Goal: Check status: Check status

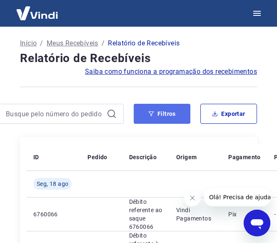
click at [158, 113] on button "Filtros" at bounding box center [162, 114] width 57 height 20
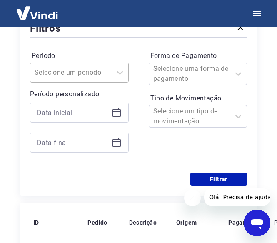
scroll to position [125, 0]
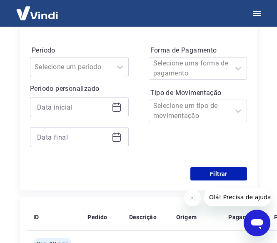
click at [84, 123] on div at bounding box center [79, 122] width 99 height 50
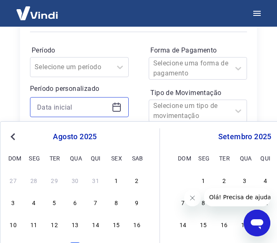
click at [73, 113] on input at bounding box center [72, 107] width 71 height 13
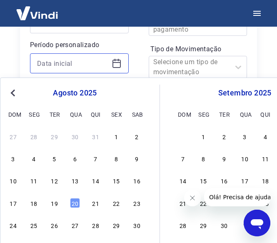
scroll to position [209, 0]
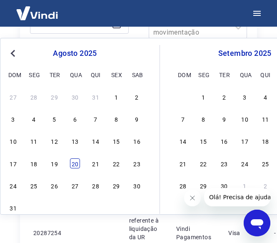
click at [74, 160] on div "20" at bounding box center [75, 164] width 10 height 10
type input "[DATE]"
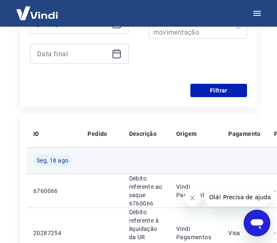
click at [76, 162] on td "Seg, 18 ago" at bounding box center [54, 160] width 54 height 27
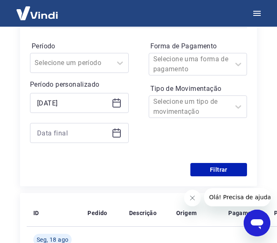
scroll to position [125, 0]
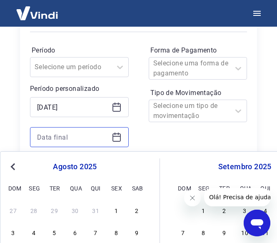
click at [95, 132] on input at bounding box center [72, 137] width 71 height 13
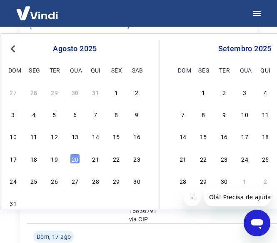
scroll to position [250, 0]
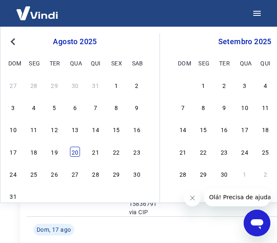
drag, startPoint x: 75, startPoint y: 151, endPoint x: 13, endPoint y: 12, distance: 152.2
click at [75, 151] on div "20" at bounding box center [75, 152] width 10 height 10
type input "[DATE]"
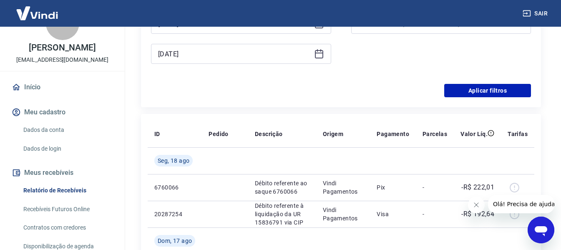
scroll to position [42, 0]
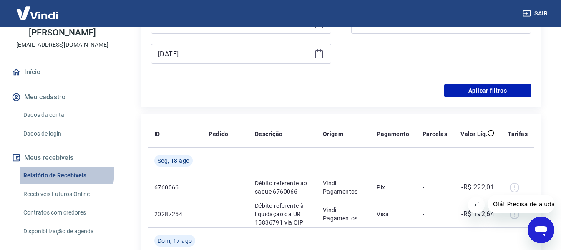
click at [66, 174] on link "Relatório de Recebíveis" at bounding box center [67, 175] width 95 height 17
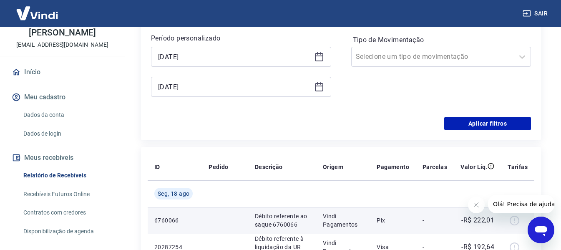
scroll to position [125, 0]
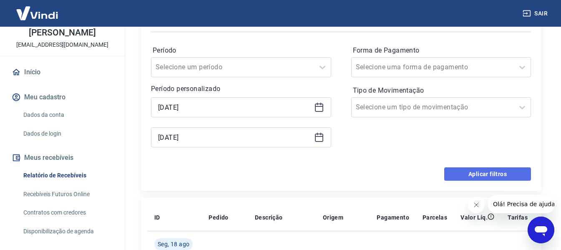
click at [283, 173] on button "Aplicar filtros" at bounding box center [487, 173] width 87 height 13
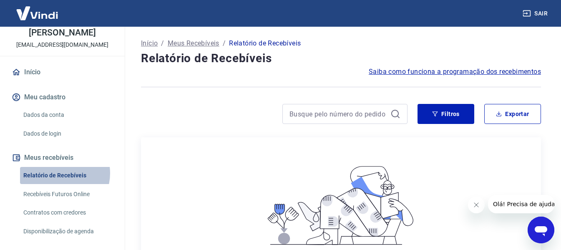
click at [59, 173] on link "Relatório de Recebíveis" at bounding box center [67, 175] width 95 height 17
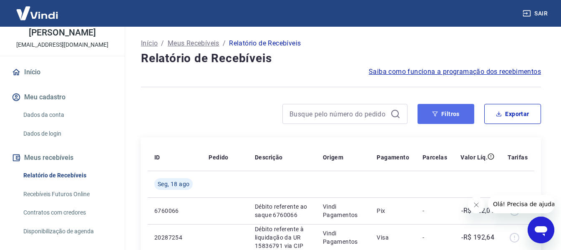
click at [283, 116] on button "Filtros" at bounding box center [446, 114] width 57 height 20
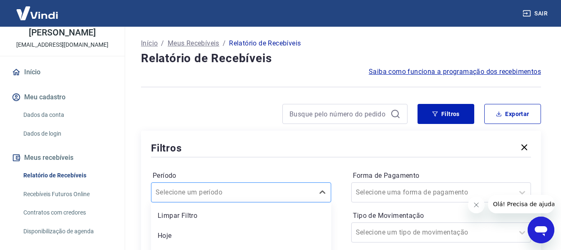
scroll to position [78, 0]
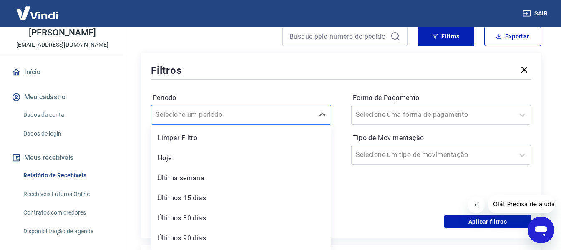
click at [280, 125] on div "option Últimos 15 dias focused, 4 of 7. 7 results available. Use Up and Down to…" at bounding box center [241, 115] width 180 height 20
click at [199, 178] on div "Última semana" at bounding box center [241, 178] width 180 height 17
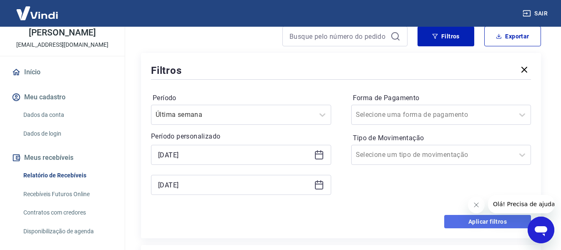
click at [283, 219] on button "Aplicar filtros" at bounding box center [487, 221] width 87 height 13
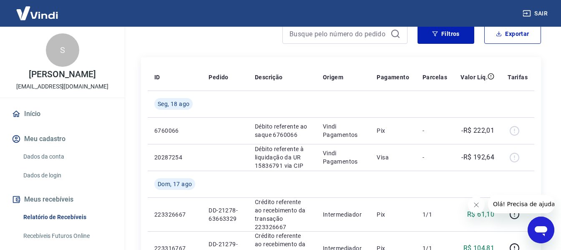
scroll to position [83, 0]
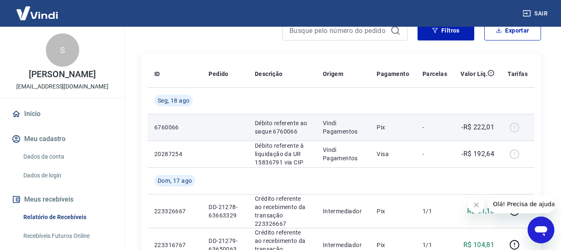
click at [283, 128] on div at bounding box center [518, 127] width 20 height 13
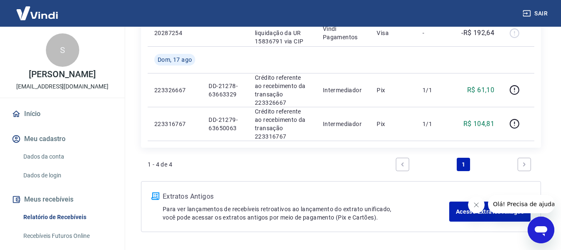
scroll to position [209, 0]
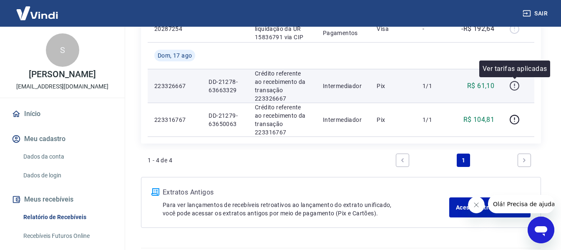
click at [283, 85] on icon "button" at bounding box center [514, 84] width 1 height 3
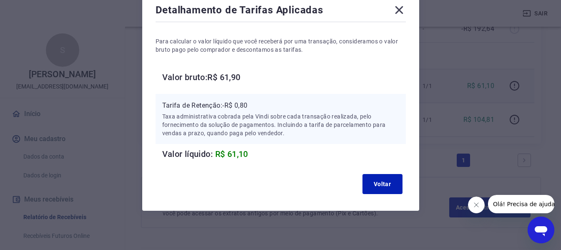
scroll to position [51, 0]
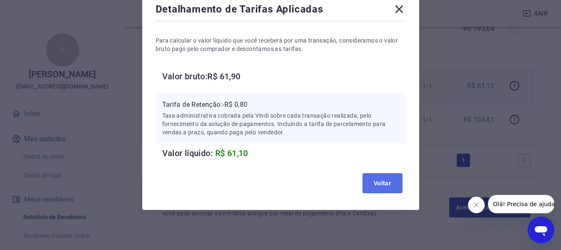
click at [283, 189] on button "Voltar" at bounding box center [382, 183] width 40 height 20
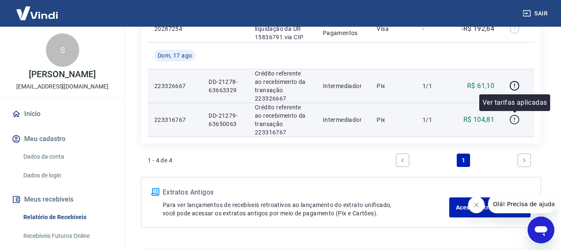
click at [283, 122] on icon "button" at bounding box center [514, 119] width 10 height 10
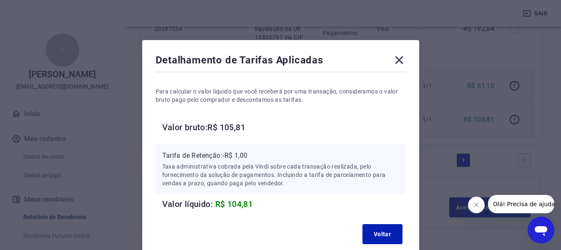
click at [283, 57] on icon at bounding box center [399, 59] width 13 height 13
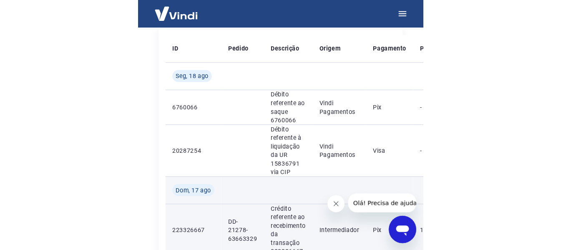
scroll to position [0, 0]
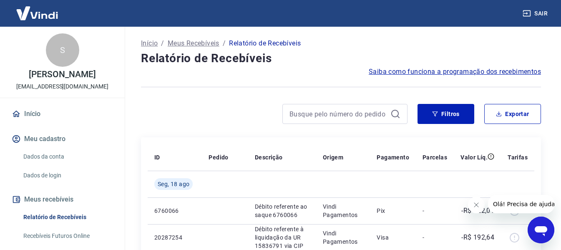
click at [42, 139] on button "Meu cadastro" at bounding box center [62, 139] width 105 height 18
click at [54, 154] on link "Dados da conta" at bounding box center [67, 156] width 95 height 17
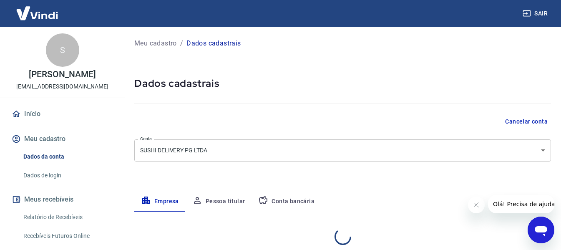
select select "SP"
select select "business"
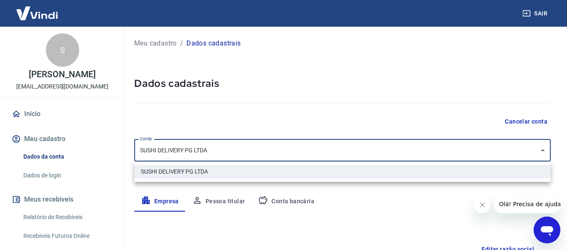
click at [283, 151] on body "Sair S Silvia Regina Correa silcorreacorrea@hotmail.com Início Meu cadastro Dad…" at bounding box center [283, 125] width 567 height 250
click at [283, 151] on div at bounding box center [283, 125] width 567 height 250
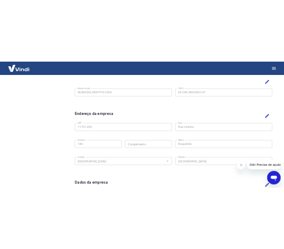
scroll to position [158, 0]
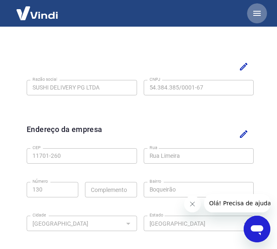
click at [257, 15] on icon "button" at bounding box center [258, 13] width 8 height 5
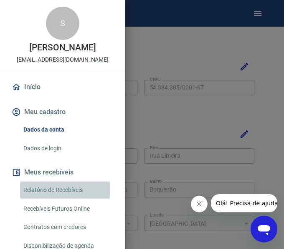
click at [50, 190] on link "Relatório de Recebíveis" at bounding box center [67, 190] width 95 height 17
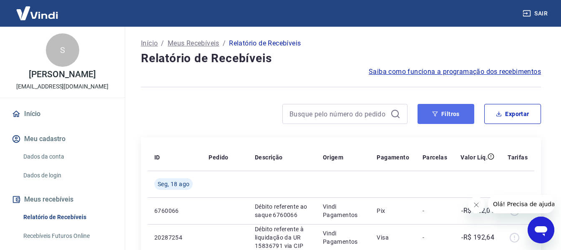
click at [283, 113] on icon "button" at bounding box center [435, 114] width 6 height 6
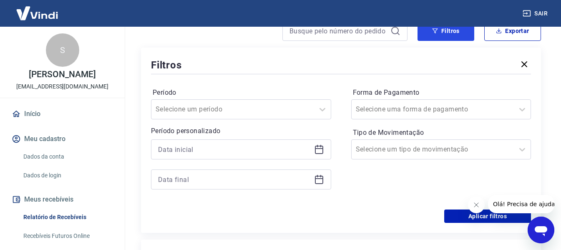
scroll to position [83, 0]
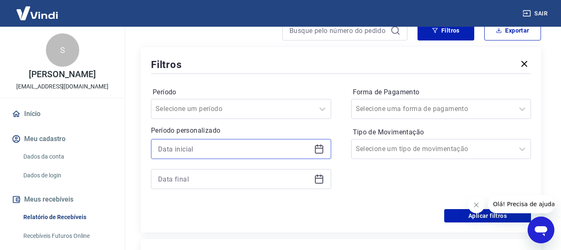
click at [235, 147] on input at bounding box center [234, 149] width 153 height 13
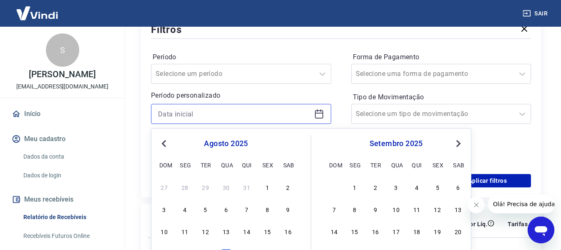
scroll to position [167, 0]
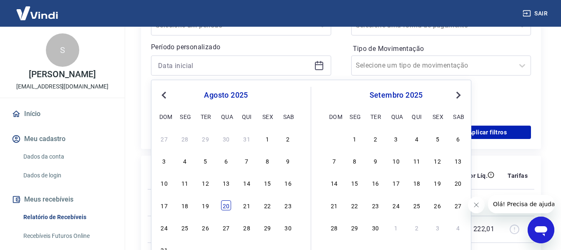
click at [226, 205] on div "20" at bounding box center [226, 205] width 10 height 10
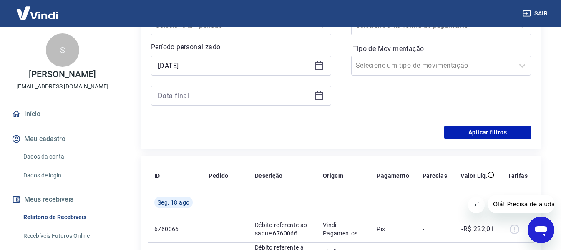
type input "20/08/2025"
click at [282, 99] on input at bounding box center [234, 95] width 153 height 13
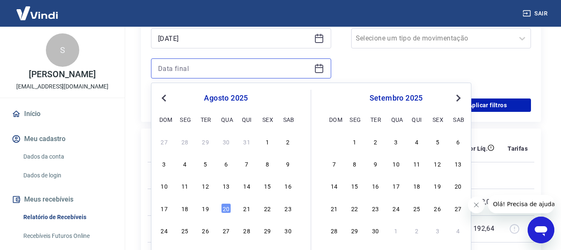
scroll to position [209, 0]
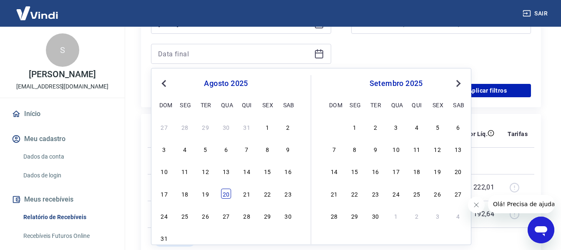
click at [227, 194] on div "20" at bounding box center [226, 194] width 10 height 10
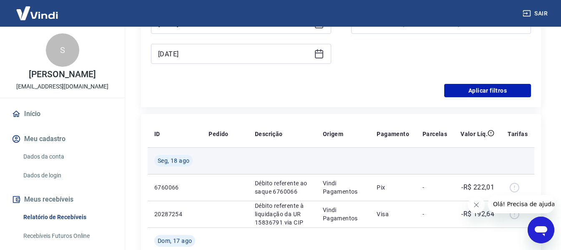
type input "20/08/2025"
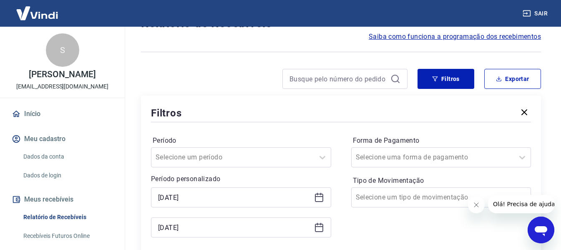
scroll to position [83, 0]
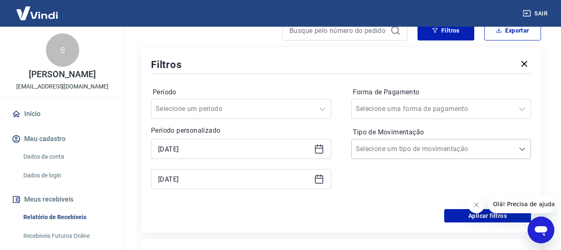
click at [283, 149] on icon at bounding box center [522, 149] width 10 height 10
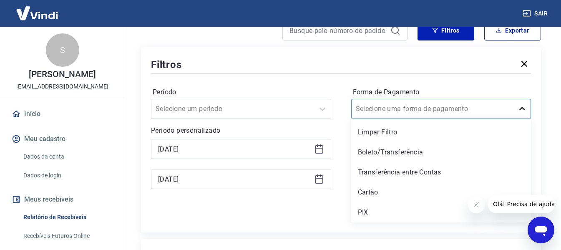
click at [283, 109] on icon at bounding box center [522, 108] width 6 height 3
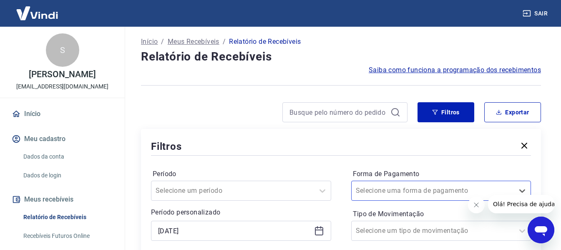
scroll to position [0, 0]
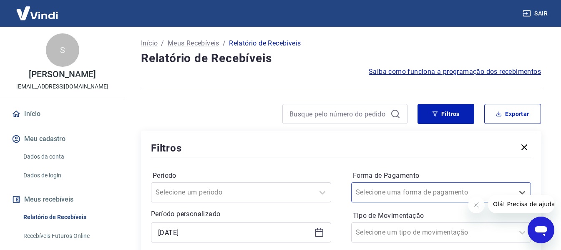
click at [27, 116] on link "Início" at bounding box center [62, 114] width 105 height 18
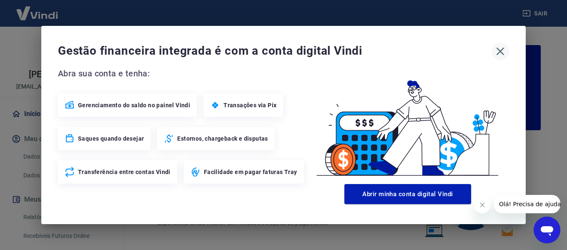
click at [283, 49] on icon "button" at bounding box center [500, 51] width 13 height 13
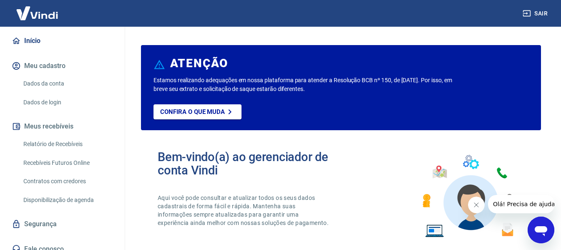
scroll to position [81, 0]
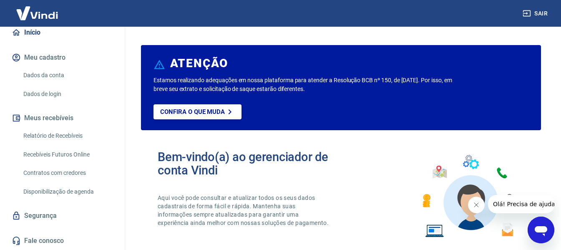
click at [72, 120] on button "Meus recebíveis" at bounding box center [62, 118] width 105 height 18
click at [63, 118] on button "Meus recebíveis" at bounding box center [62, 118] width 105 height 18
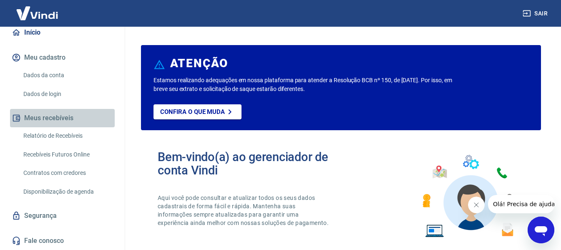
click at [63, 118] on button "Meus recebíveis" at bounding box center [62, 118] width 105 height 18
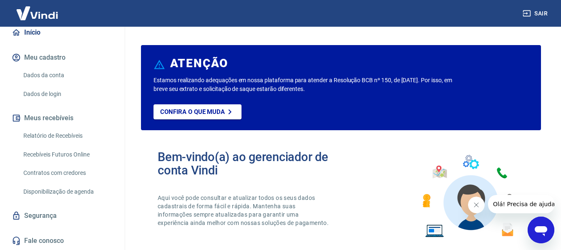
click at [63, 135] on link "Relatório de Recebíveis" at bounding box center [67, 135] width 95 height 17
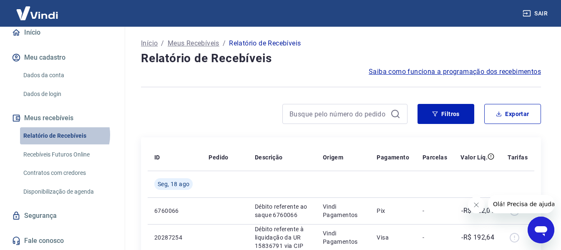
click at [63, 135] on link "Relatório de Recebíveis" at bounding box center [67, 135] width 95 height 17
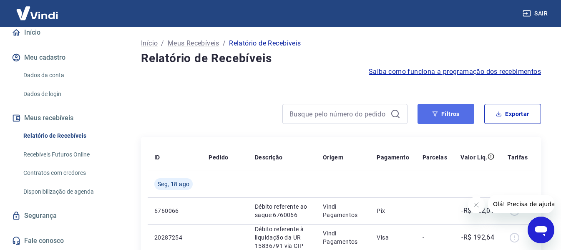
click at [283, 115] on button "Filtros" at bounding box center [446, 114] width 57 height 20
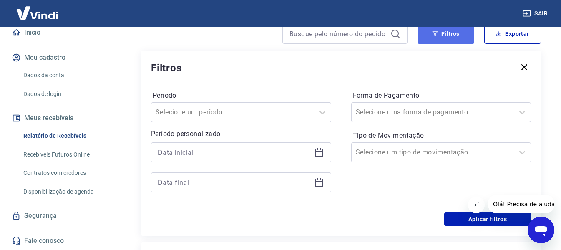
scroll to position [83, 0]
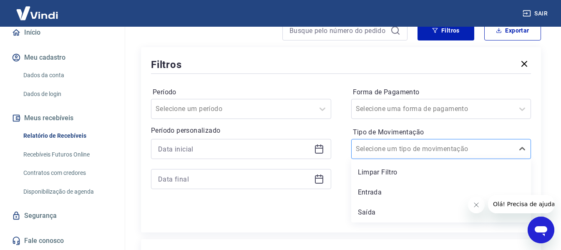
click at [283, 152] on div at bounding box center [433, 149] width 154 height 12
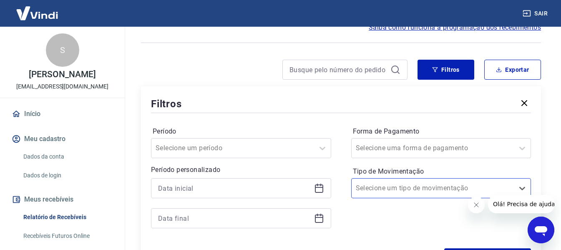
scroll to position [42, 0]
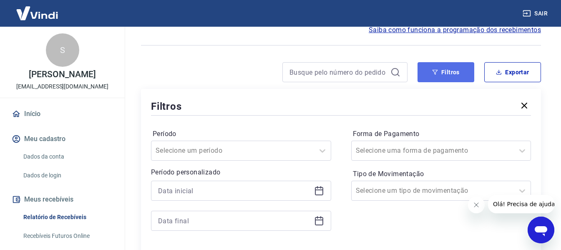
click at [283, 73] on button "Filtros" at bounding box center [446, 72] width 57 height 20
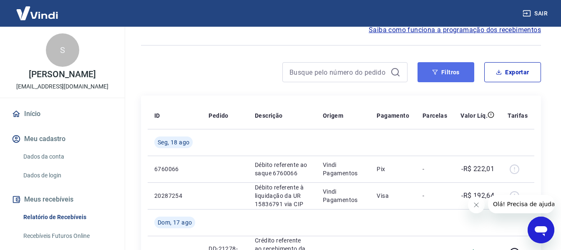
click at [283, 73] on button "Filtros" at bounding box center [446, 72] width 57 height 20
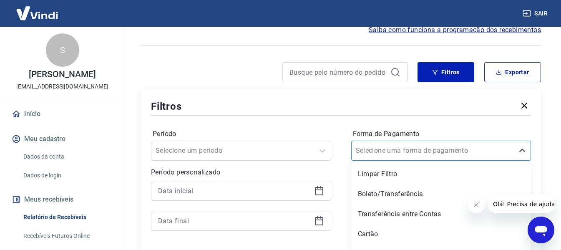
scroll to position [56, 0]
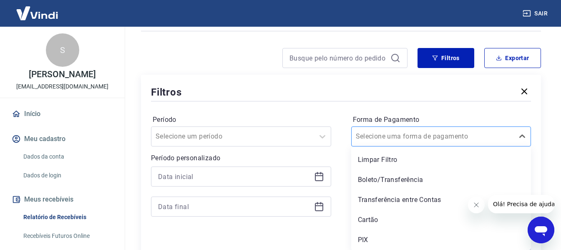
click at [283, 146] on div "option Limpar Filtro focused, 1 of 5. 5 results available. Use Up and Down to c…" at bounding box center [441, 136] width 180 height 20
click at [283, 235] on div "PIX" at bounding box center [441, 239] width 180 height 17
click at [283, 240] on div "Aplicar filtros" at bounding box center [341, 243] width 380 height 13
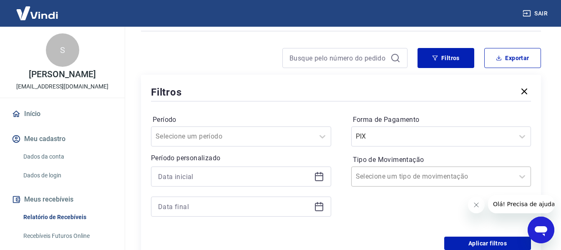
click at [283, 177] on div at bounding box center [433, 177] width 154 height 12
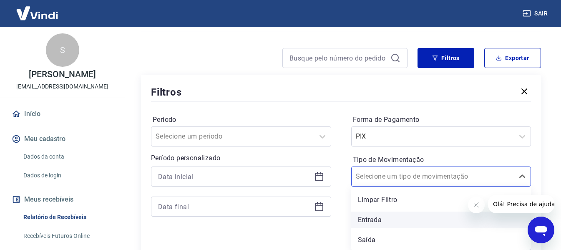
click at [283, 216] on div "Entrada" at bounding box center [441, 219] width 180 height 17
click at [201, 235] on div "Período Selecione um período Período personalizado Forma de Pagamento PIX Tipo …" at bounding box center [341, 169] width 380 height 133
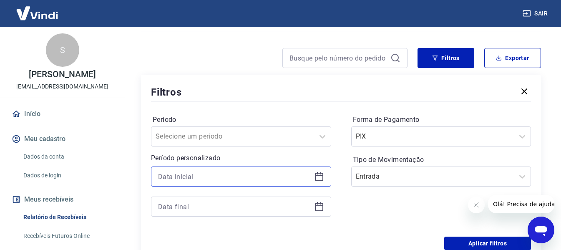
click at [272, 179] on input at bounding box center [234, 176] width 153 height 13
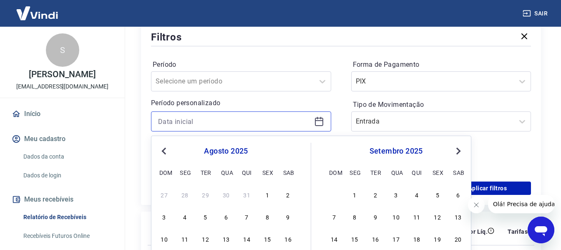
scroll to position [181, 0]
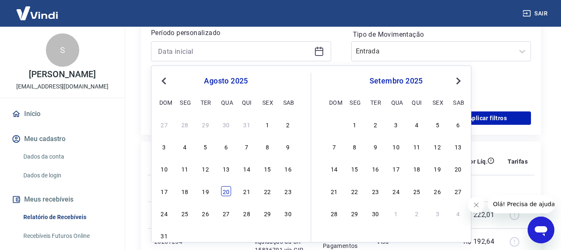
click at [224, 194] on div "20" at bounding box center [226, 191] width 10 height 10
type input "20/08/2025"
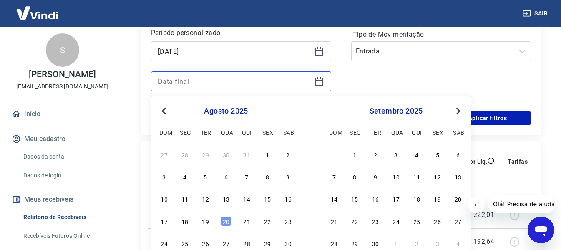
click at [236, 80] on input at bounding box center [234, 81] width 153 height 13
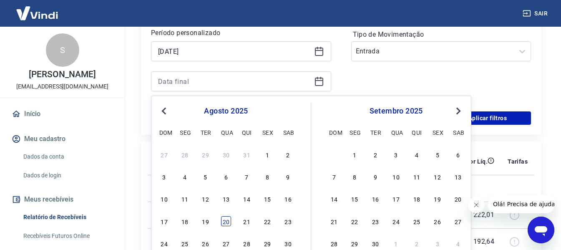
click at [225, 219] on div "20" at bounding box center [226, 221] width 10 height 10
type input "20/08/2025"
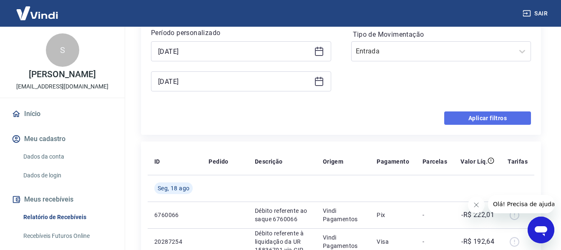
click at [283, 113] on button "Aplicar filtros" at bounding box center [487, 117] width 87 height 13
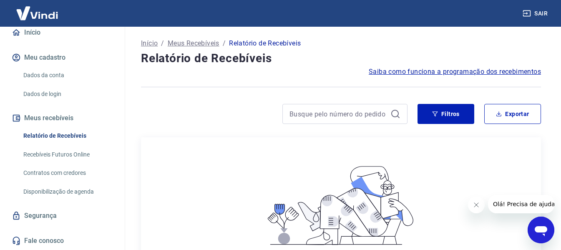
click at [35, 34] on link "Início" at bounding box center [62, 32] width 105 height 18
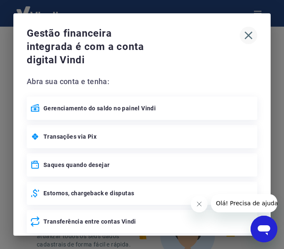
click at [244, 37] on icon "button" at bounding box center [248, 35] width 13 height 13
